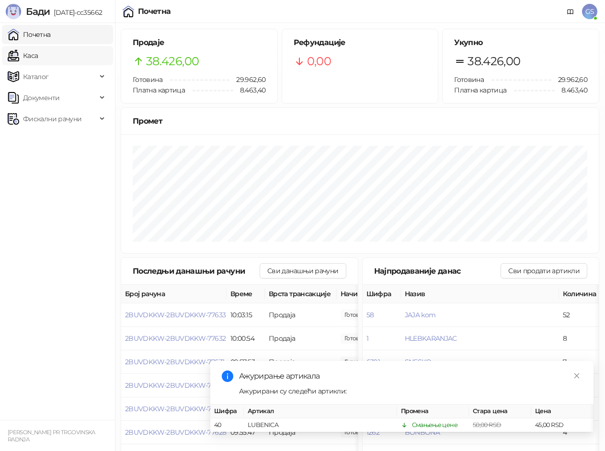
click at [38, 53] on link "Каса" at bounding box center [23, 55] width 30 height 19
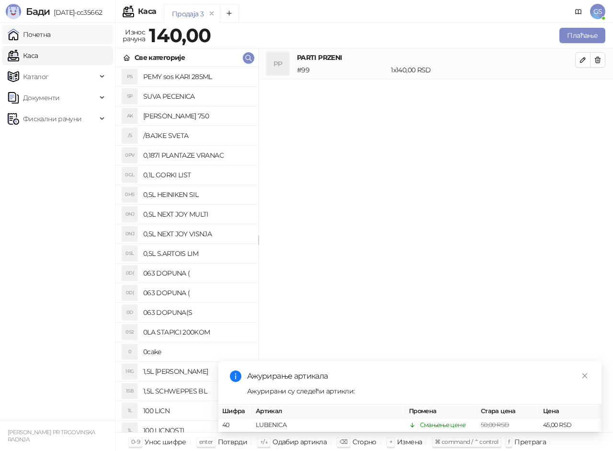
click at [51, 38] on link "Почетна" at bounding box center [29, 34] width 43 height 19
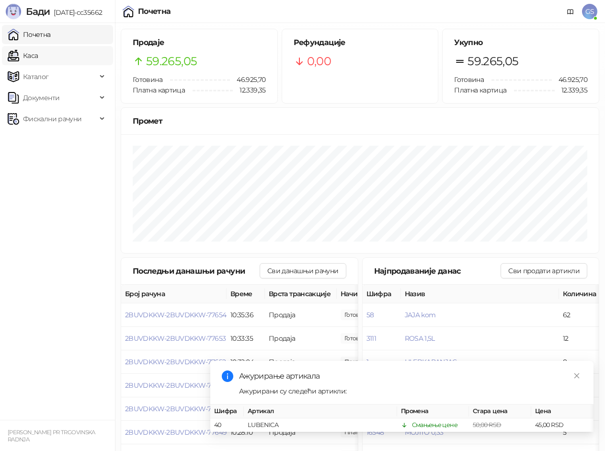
click at [38, 54] on link "Каса" at bounding box center [23, 55] width 30 height 19
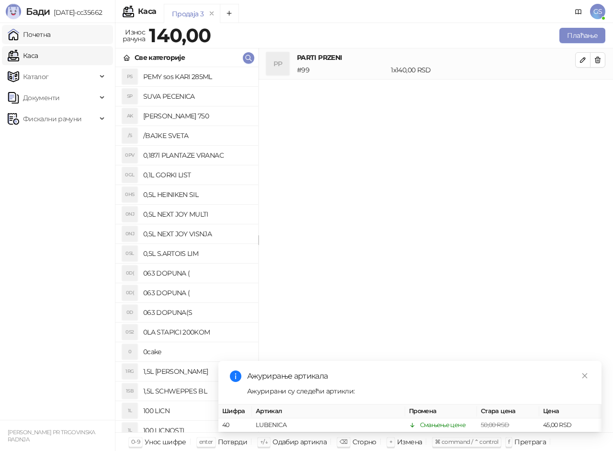
click at [51, 39] on link "Почетна" at bounding box center [29, 34] width 43 height 19
